Goal: Task Accomplishment & Management: Complete application form

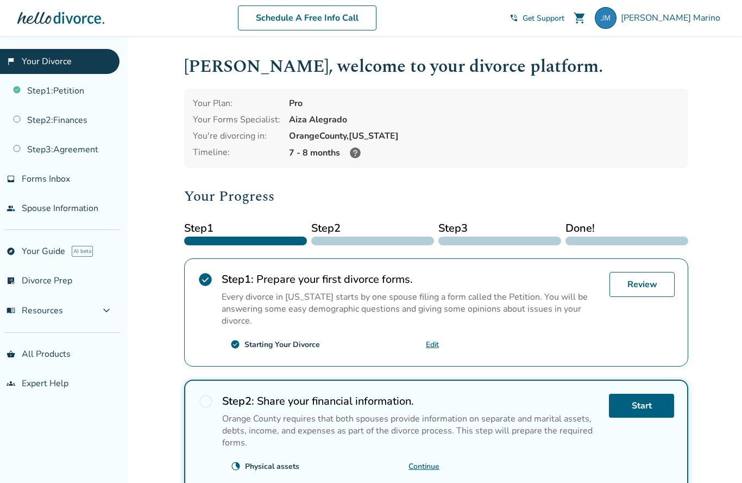
click at [432, 347] on link "Edit" at bounding box center [432, 344] width 13 height 10
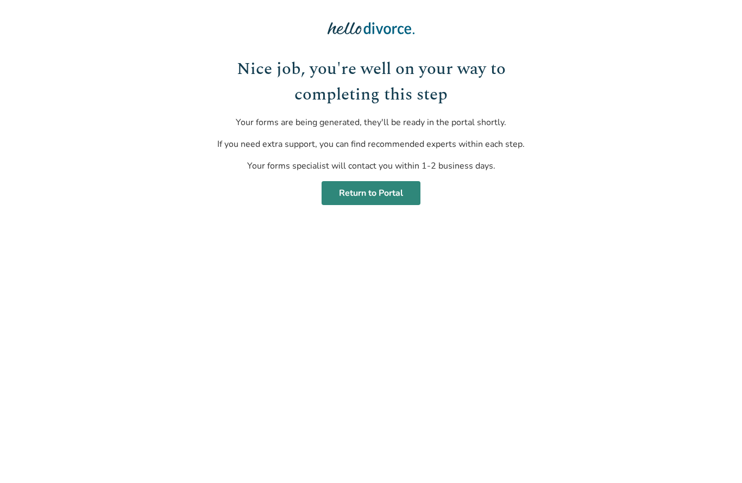
click at [397, 194] on link "Return to Portal" at bounding box center [371, 193] width 99 height 24
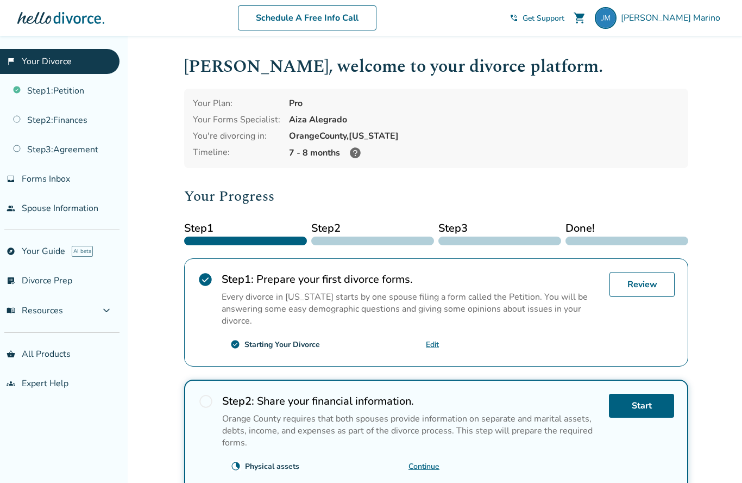
click at [356, 154] on icon at bounding box center [355, 152] width 11 height 11
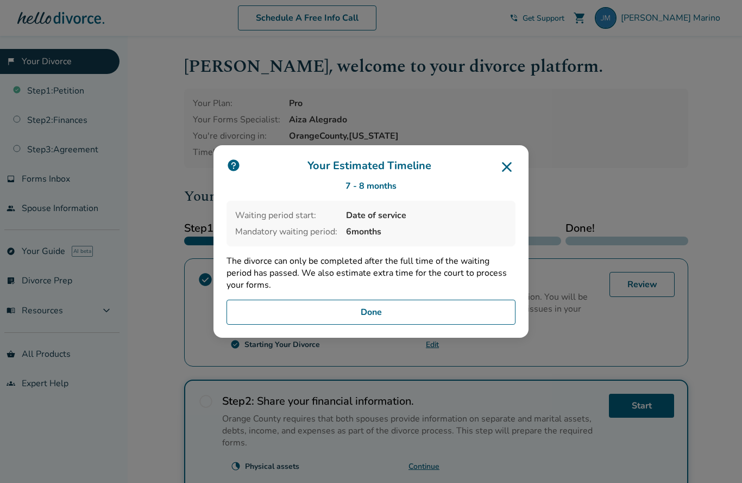
click at [242, 324] on button "Done" at bounding box center [371, 311] width 289 height 25
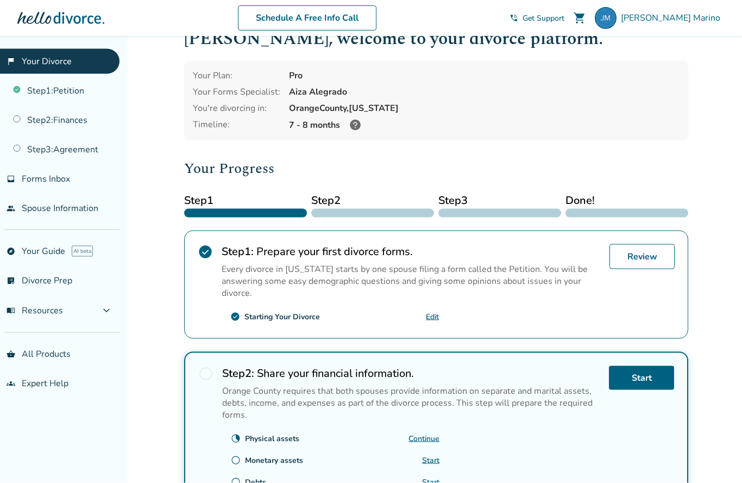
scroll to position [28, 0]
click at [433, 321] on link "Edit" at bounding box center [432, 316] width 13 height 10
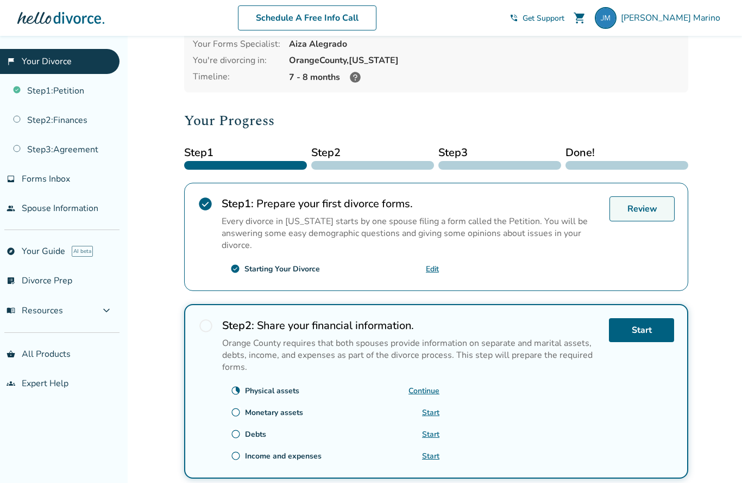
click at [646, 214] on link "Review" at bounding box center [642, 208] width 65 height 25
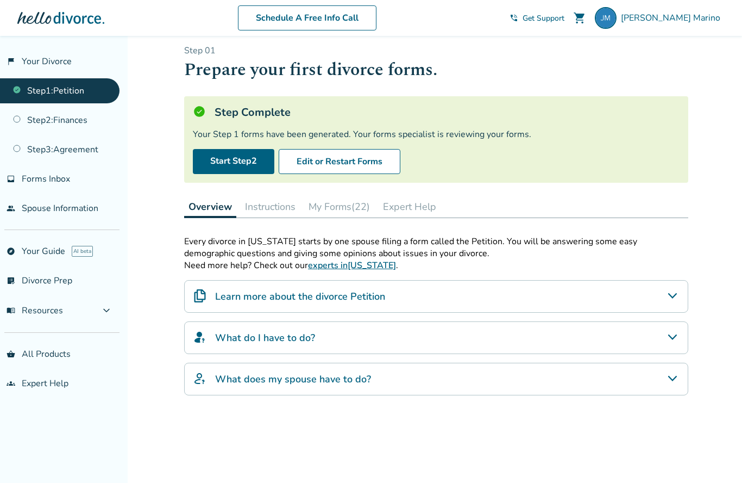
scroll to position [26, 0]
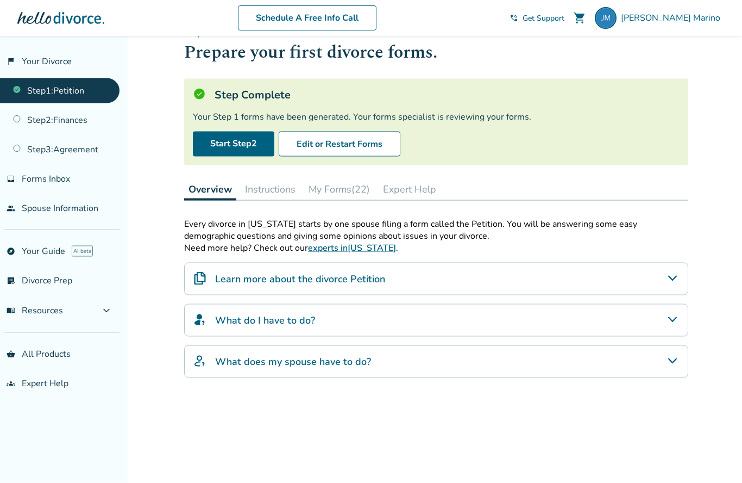
click at [268, 196] on button "Instructions" at bounding box center [270, 189] width 59 height 22
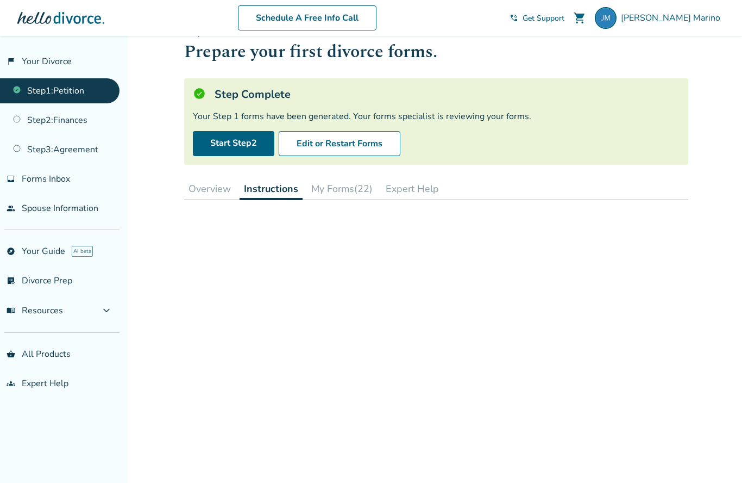
scroll to position [74, 0]
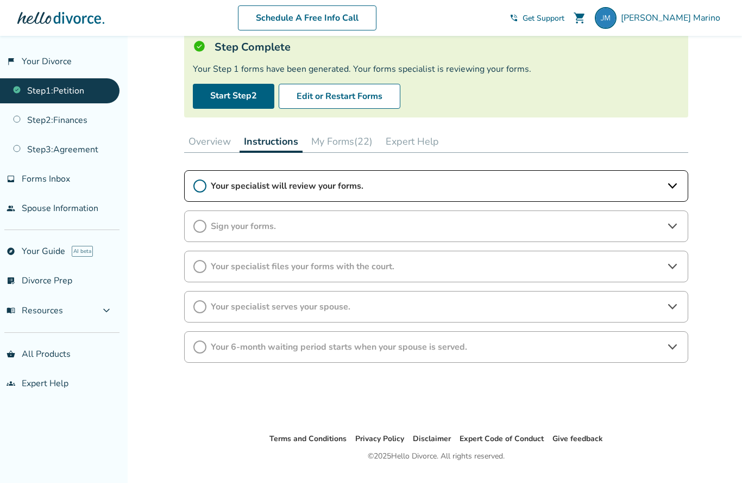
click at [248, 190] on span "Your specialist will review your forms." at bounding box center [436, 186] width 451 height 12
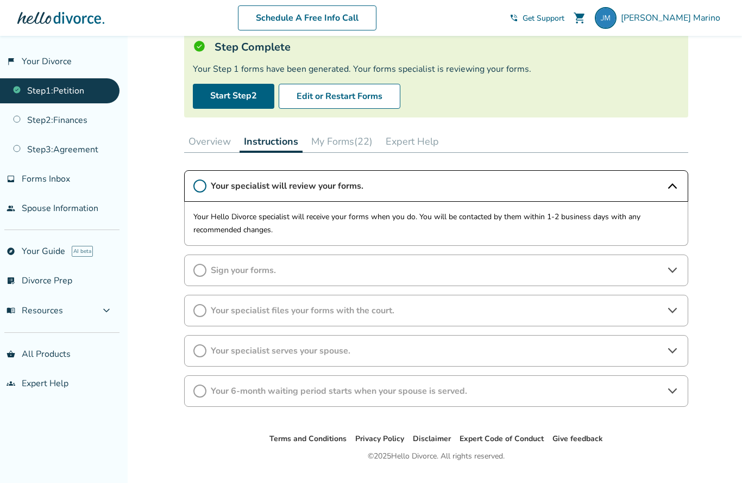
click at [344, 141] on button "My Forms (22)" at bounding box center [342, 141] width 70 height 22
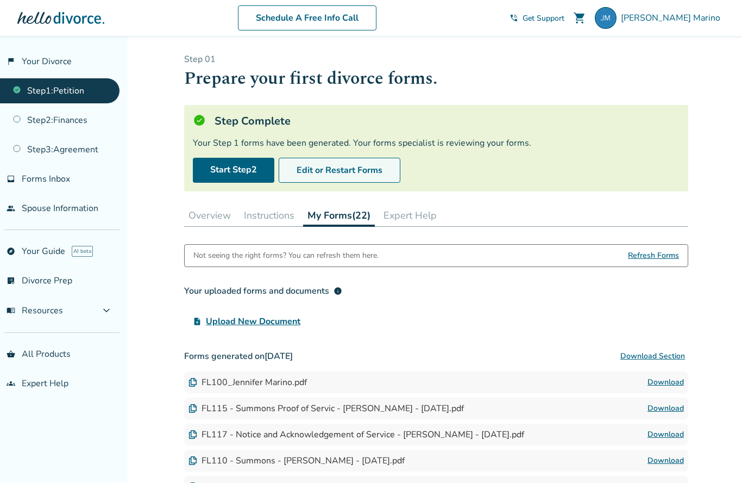
click at [376, 173] on button "Edit or Restart Forms" at bounding box center [340, 170] width 122 height 25
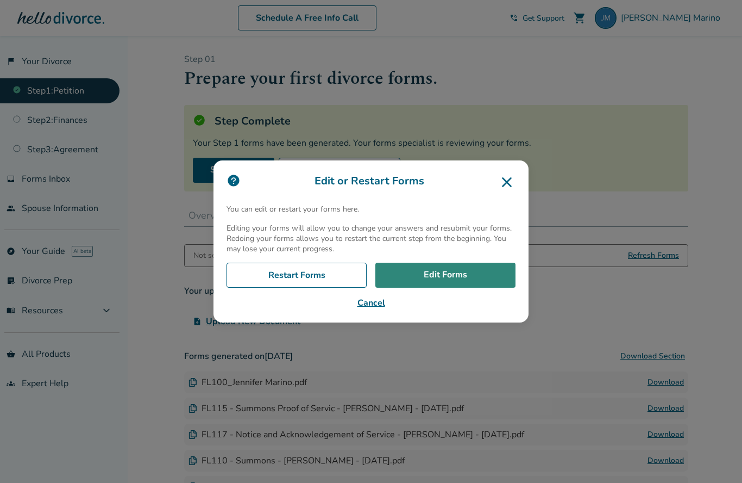
click at [466, 288] on link "Edit Forms" at bounding box center [446, 275] width 140 height 25
click at [377, 309] on button "Cancel" at bounding box center [371, 302] width 289 height 13
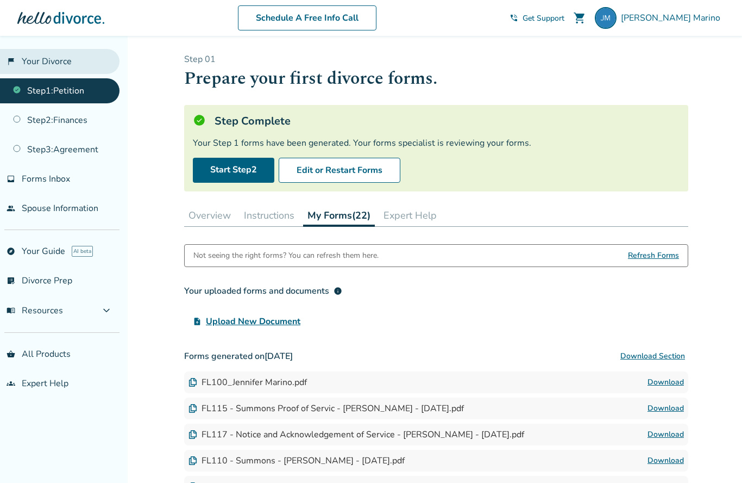
click at [30, 65] on link "flag_2 Your Divorce" at bounding box center [60, 61] width 120 height 25
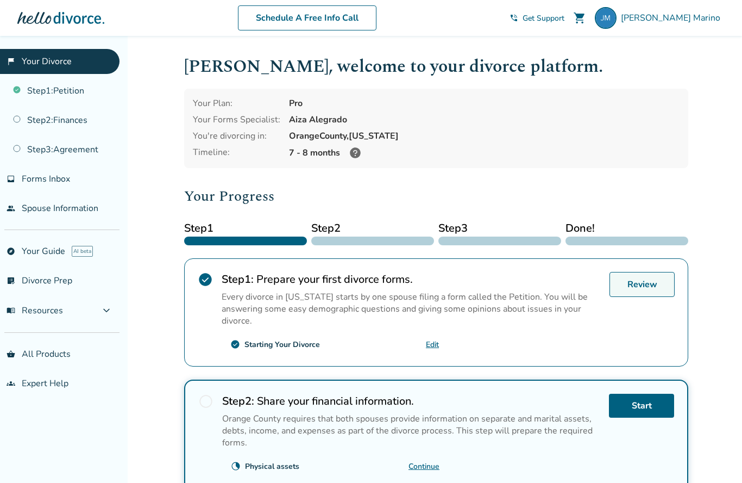
click at [654, 283] on link "Review" at bounding box center [642, 284] width 65 height 25
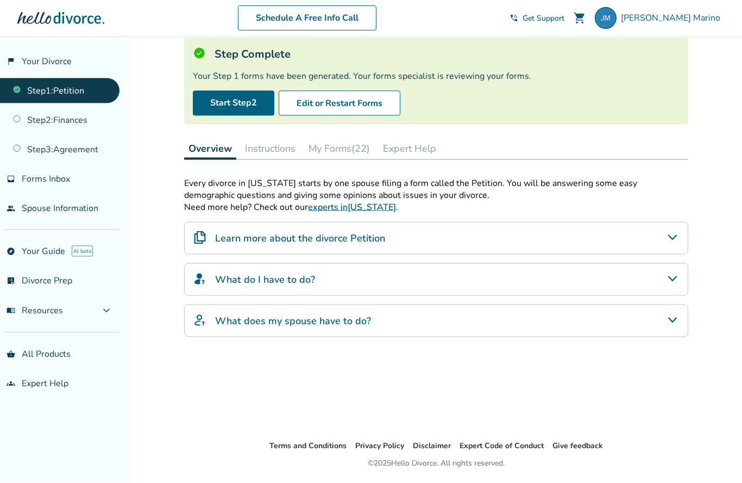
scroll to position [103, 0]
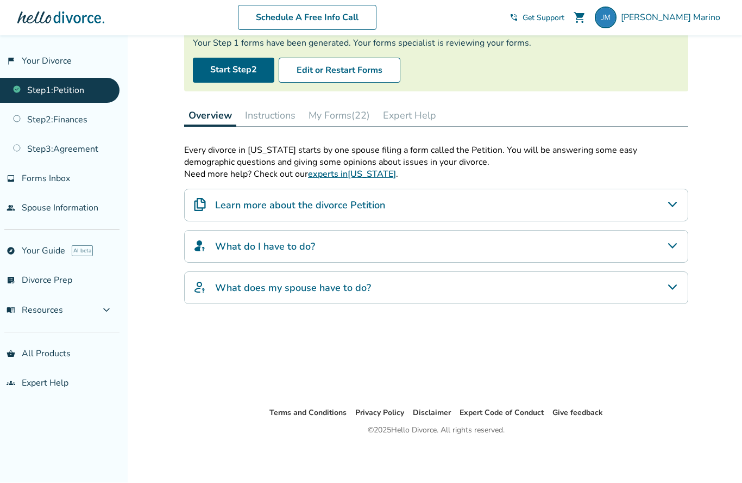
click at [197, 286] on img "What does my spouse have to do?" at bounding box center [199, 287] width 13 height 13
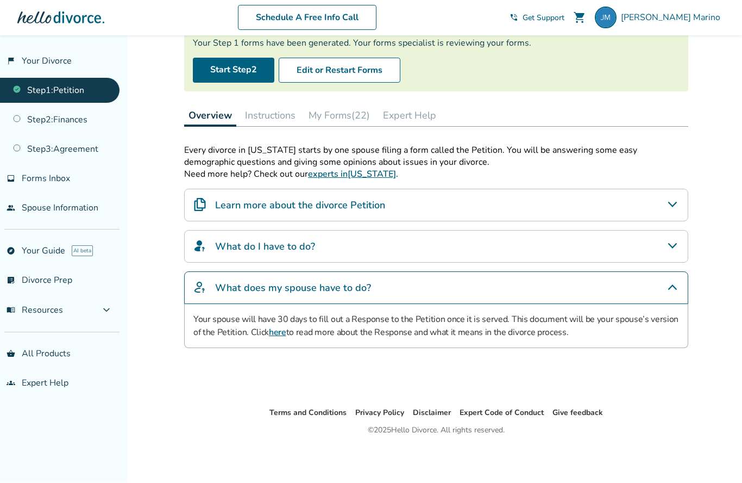
click at [201, 250] on img "What do I have to do?" at bounding box center [199, 246] width 13 height 13
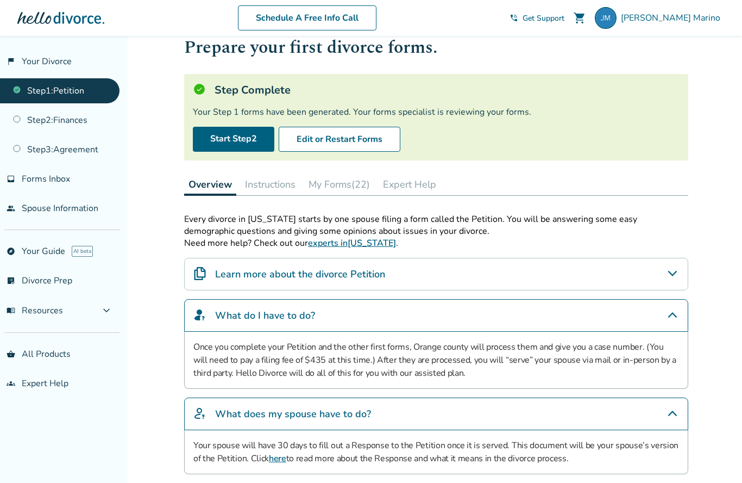
scroll to position [28, 0]
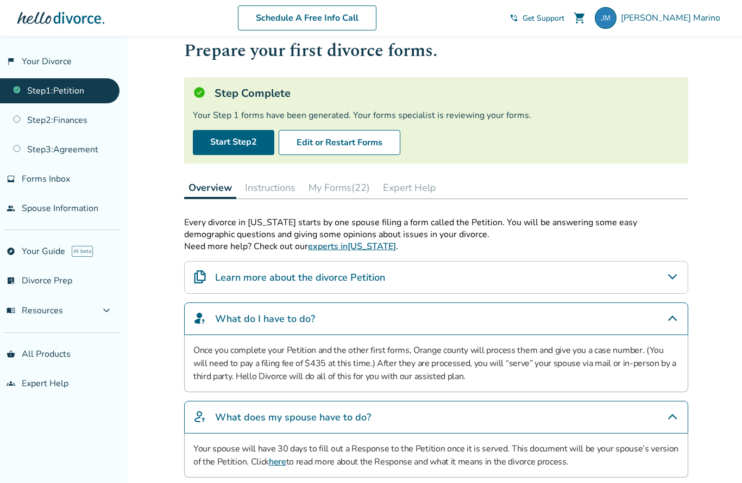
click at [676, 279] on icon "Learn more about the divorce Petition" at bounding box center [672, 276] width 13 height 13
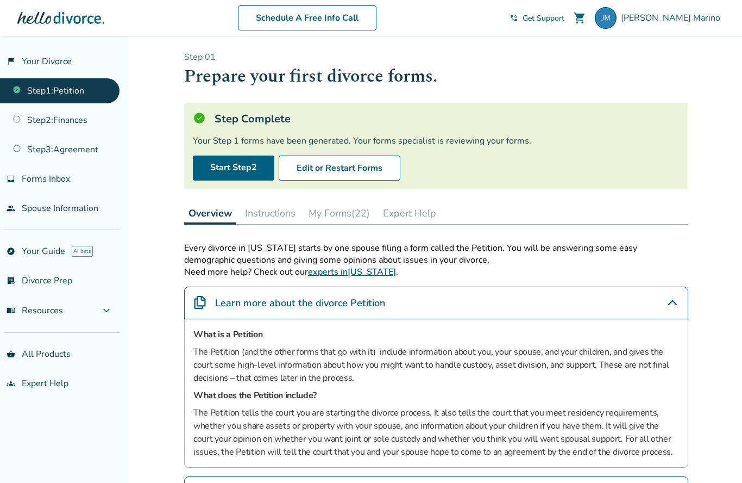
scroll to position [0, 0]
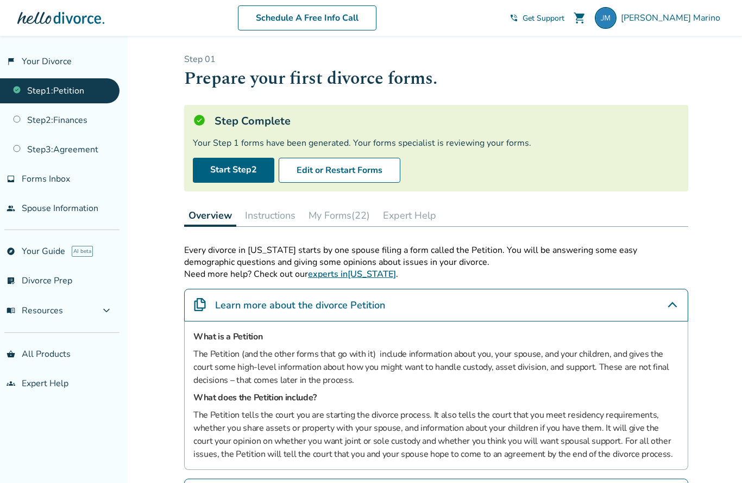
click at [263, 220] on button "Instructions" at bounding box center [270, 215] width 59 height 22
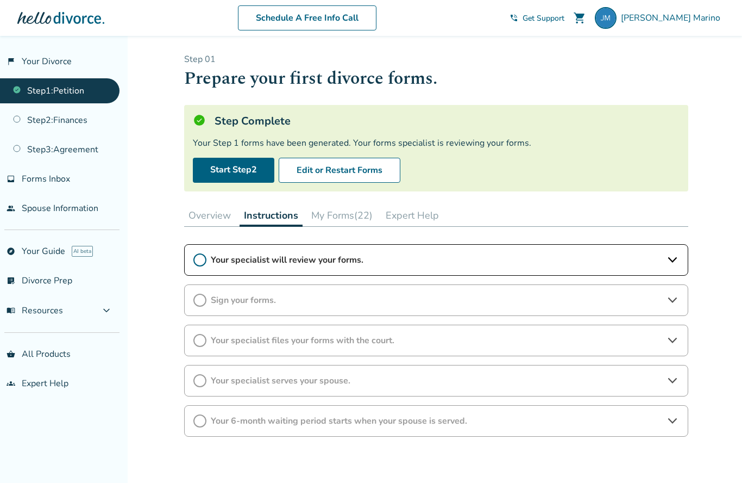
click at [203, 260] on icon at bounding box center [199, 259] width 13 height 13
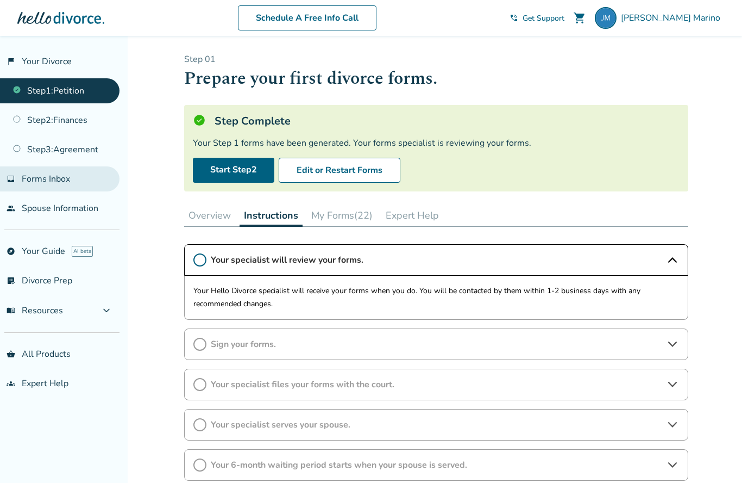
click at [28, 183] on span "Forms Inbox" at bounding box center [46, 179] width 48 height 12
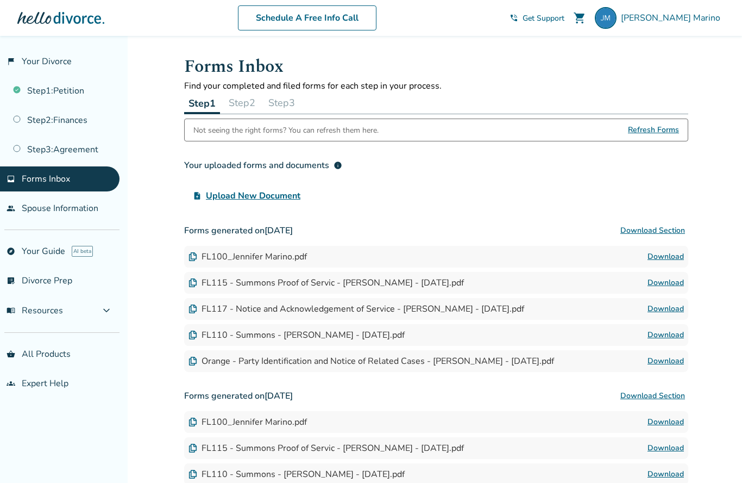
click at [657, 128] on span "Refresh Forms" at bounding box center [653, 130] width 51 height 22
click at [210, 254] on div "FL100_Jennifer Marino.pdf" at bounding box center [248, 257] width 118 height 12
click at [665, 256] on link "Download" at bounding box center [666, 256] width 36 height 13
click at [41, 214] on link "people Spouse Information" at bounding box center [60, 208] width 120 height 25
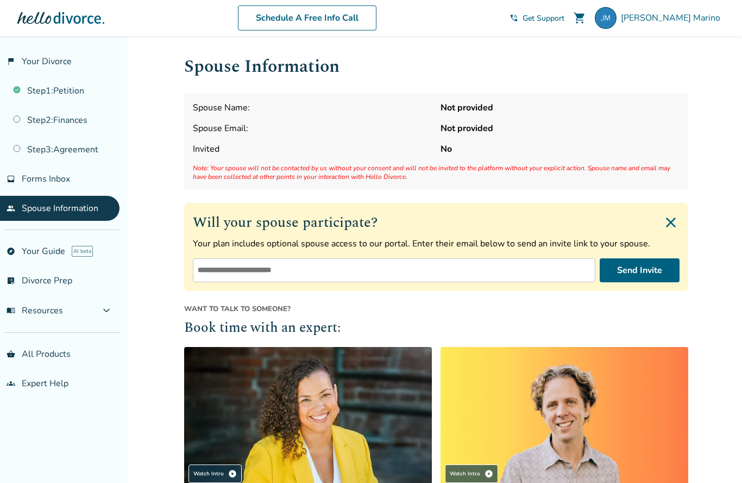
click at [673, 227] on img "Close invite form" at bounding box center [671, 222] width 17 height 17
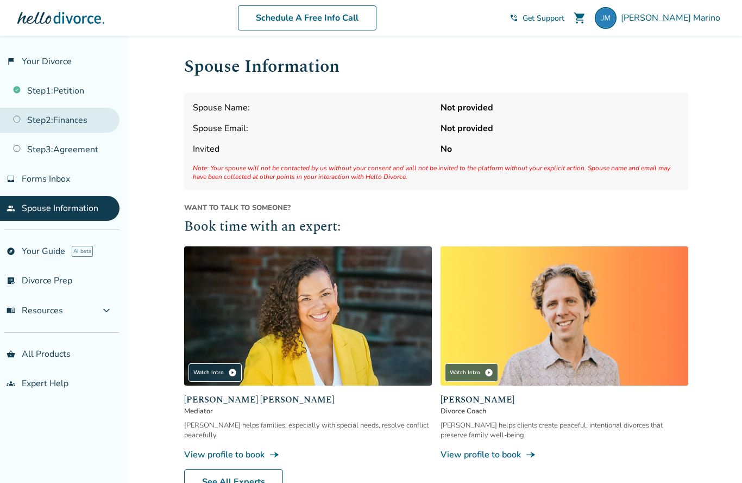
click at [37, 124] on link "Step 2 : Finances" at bounding box center [60, 120] width 120 height 25
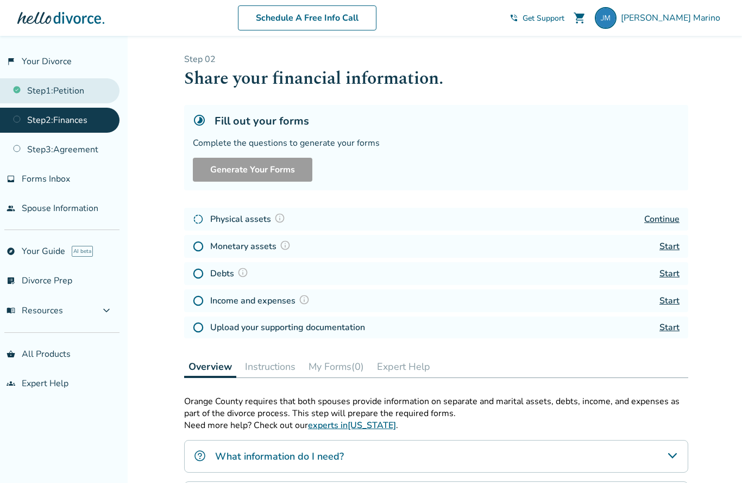
click at [41, 90] on link "Step 1 : Petition" at bounding box center [60, 90] width 120 height 25
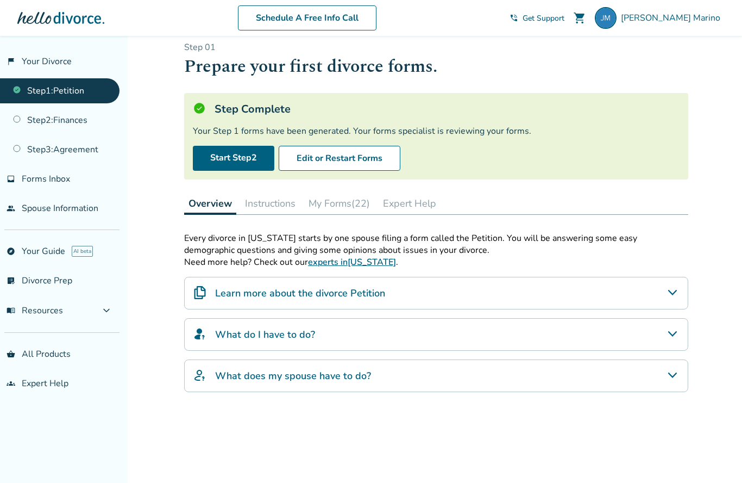
scroll to position [21, 0]
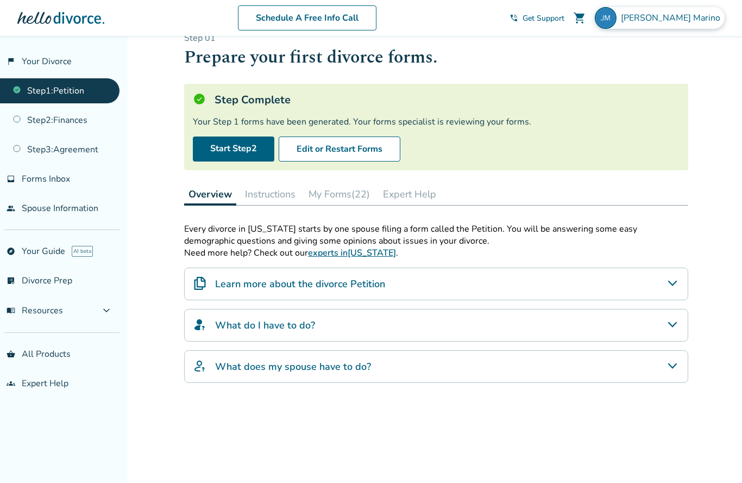
click at [673, 15] on span "[PERSON_NAME]" at bounding box center [673, 18] width 104 height 12
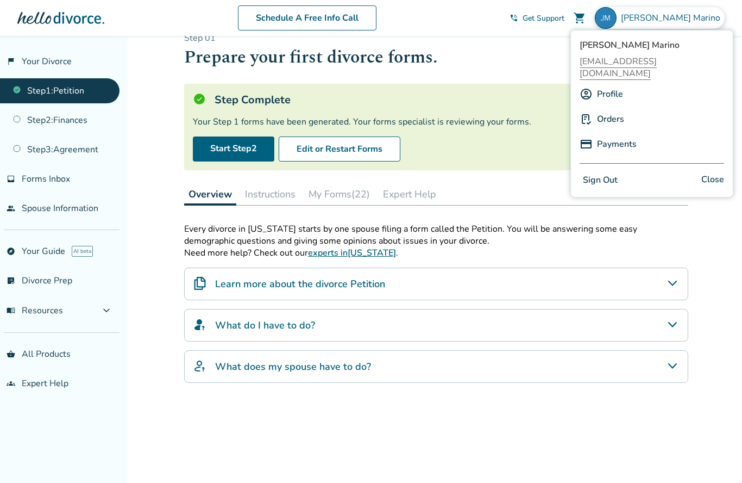
click at [622, 84] on link "Profile" at bounding box center [610, 94] width 26 height 21
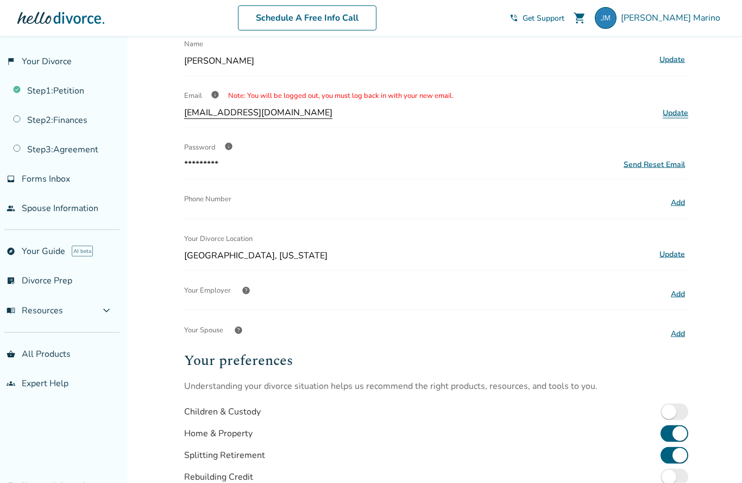
scroll to position [54, 0]
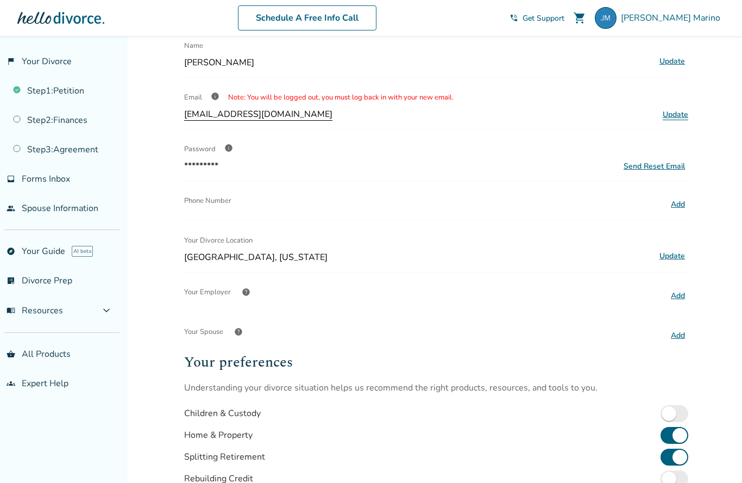
click at [679, 207] on button "Add" at bounding box center [678, 204] width 21 height 14
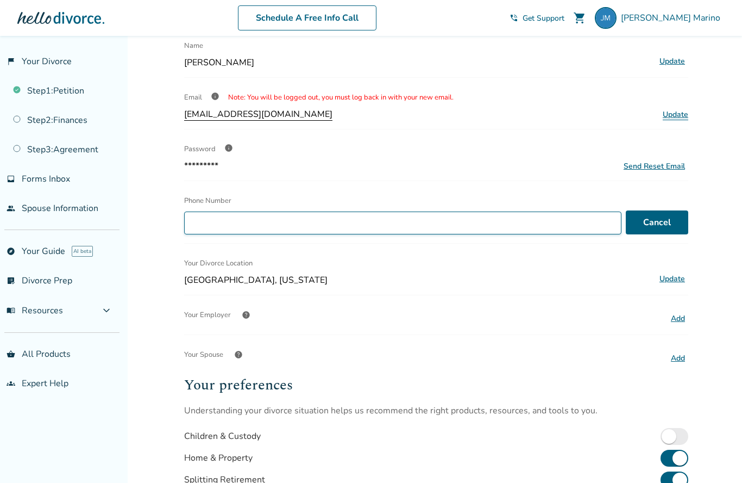
click at [192, 217] on input "Phone Number" at bounding box center [403, 222] width 438 height 23
type input "**********"
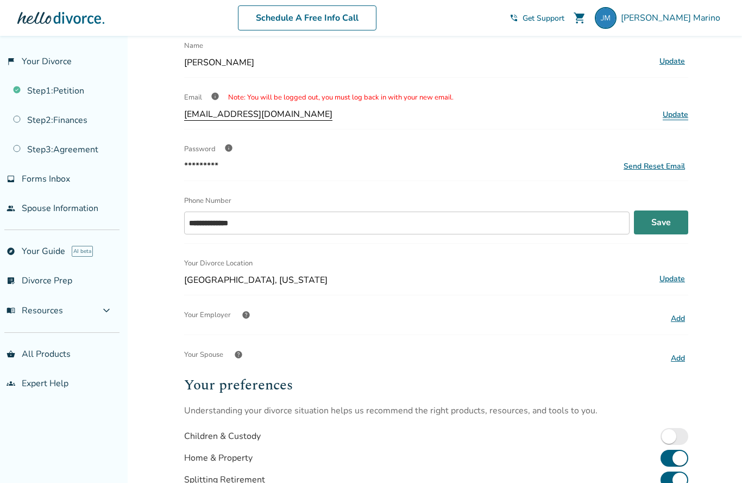
click at [673, 222] on button "Save" at bounding box center [661, 222] width 54 height 24
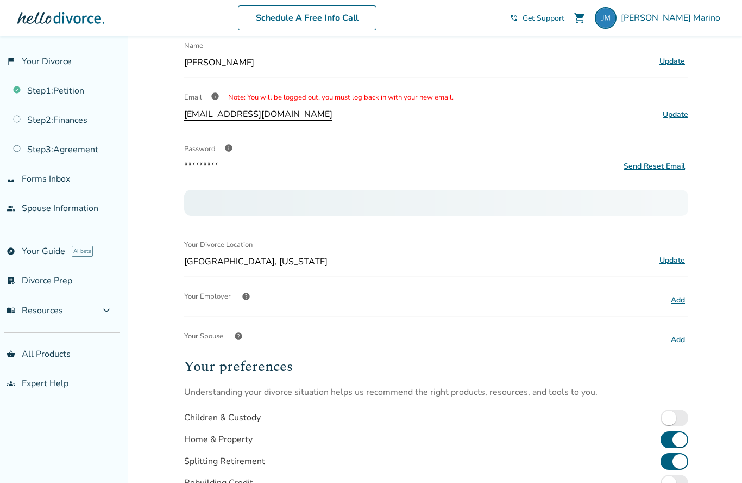
click at [681, 302] on button "Add" at bounding box center [678, 300] width 21 height 14
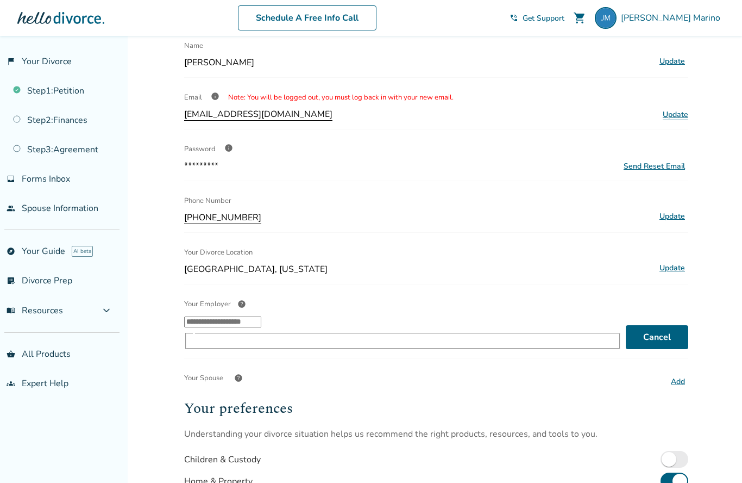
click at [261, 327] on input "Your Employer help ​" at bounding box center [222, 321] width 77 height 11
type input "********"
click at [718, 343] on div "Added to cart Profile Name [PERSON_NAME] Update Email info Note: You will be lo…" at bounding box center [371, 338] width 742 height 712
click at [677, 374] on button "Add" at bounding box center [678, 381] width 21 height 14
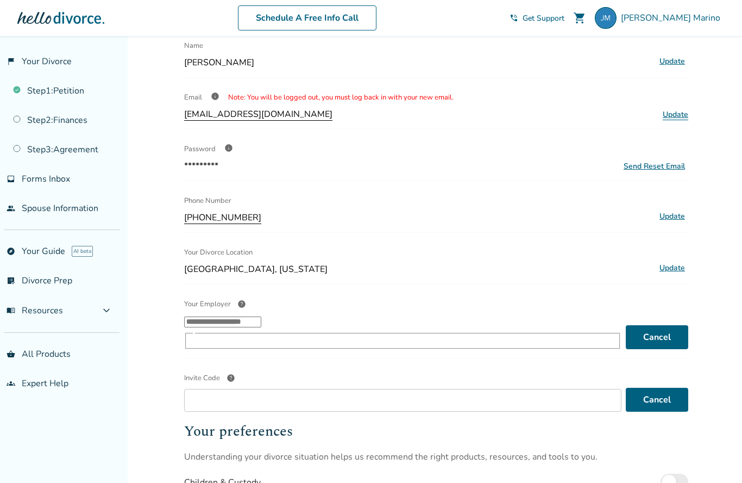
click at [726, 345] on div "Added to cart Profile Name [PERSON_NAME] Update Email info Note: You will be lo…" at bounding box center [371, 349] width 742 height 735
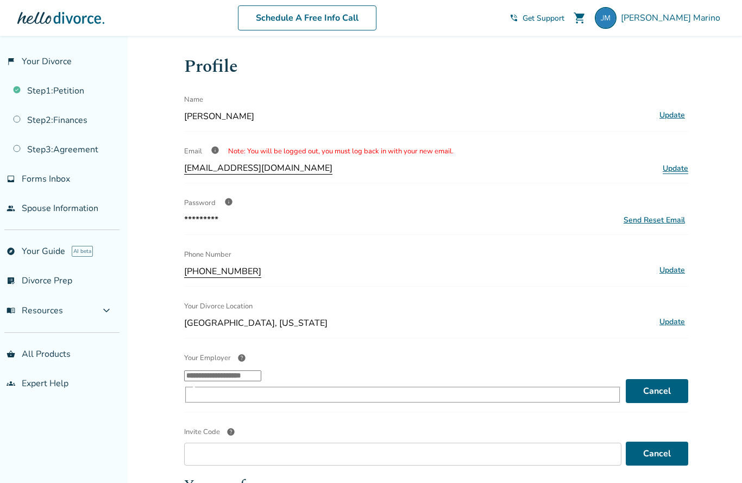
scroll to position [7, 0]
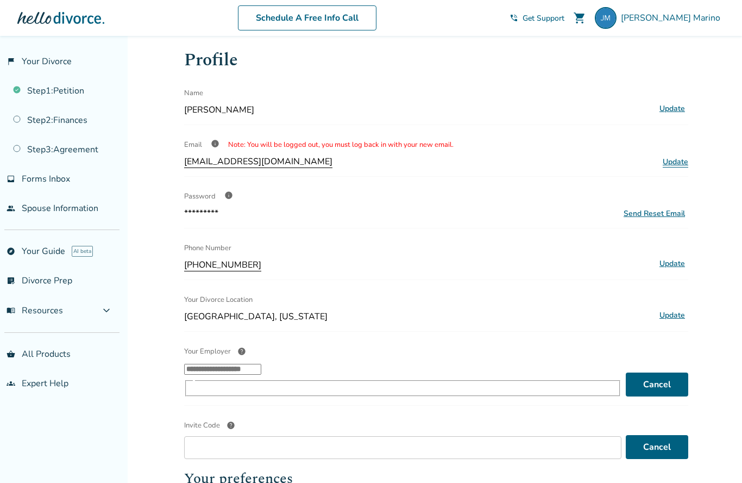
click at [678, 266] on button "Update" at bounding box center [673, 264] width 32 height 14
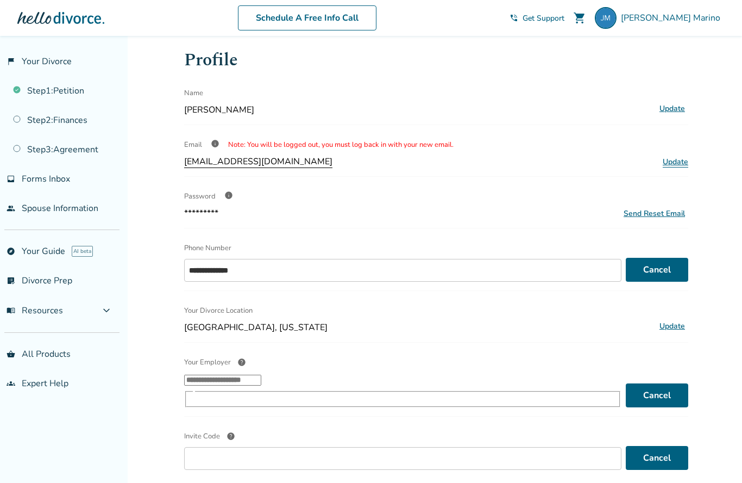
click at [724, 331] on div "**********" at bounding box center [371, 402] width 742 height 746
click at [33, 59] on link "flag_2 Your Divorce" at bounding box center [60, 61] width 120 height 25
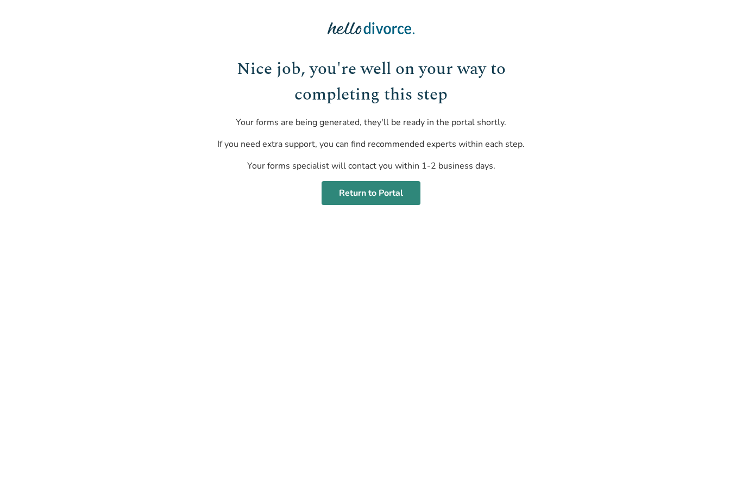
click at [380, 201] on link "Return to Portal" at bounding box center [371, 193] width 99 height 24
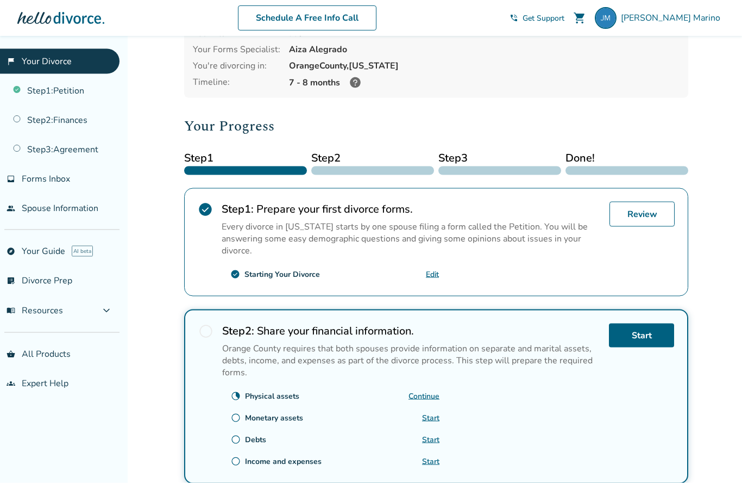
scroll to position [46, 0]
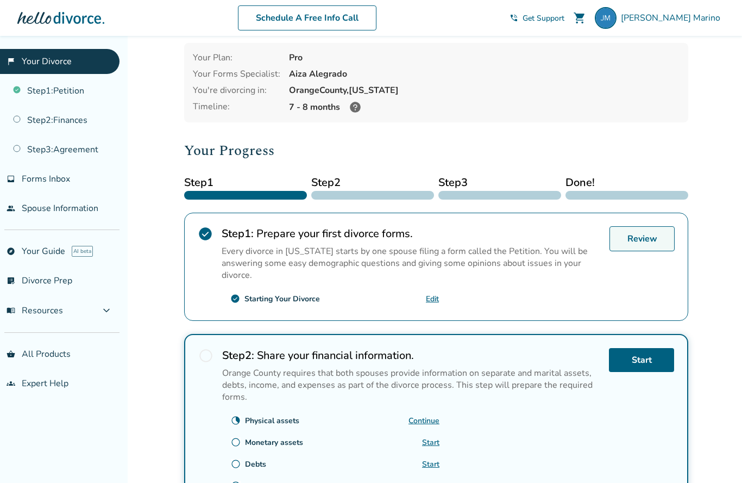
click at [652, 240] on link "Review" at bounding box center [642, 238] width 65 height 25
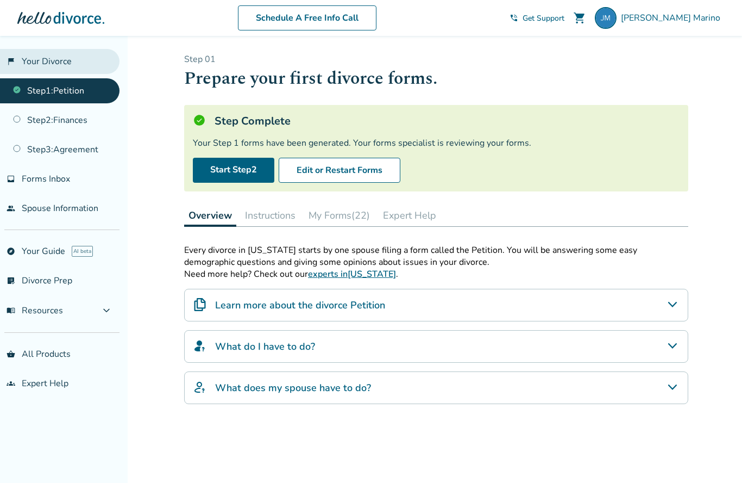
click at [31, 56] on link "flag_2 Your Divorce" at bounding box center [60, 61] width 120 height 25
